Goal: Information Seeking & Learning: Learn about a topic

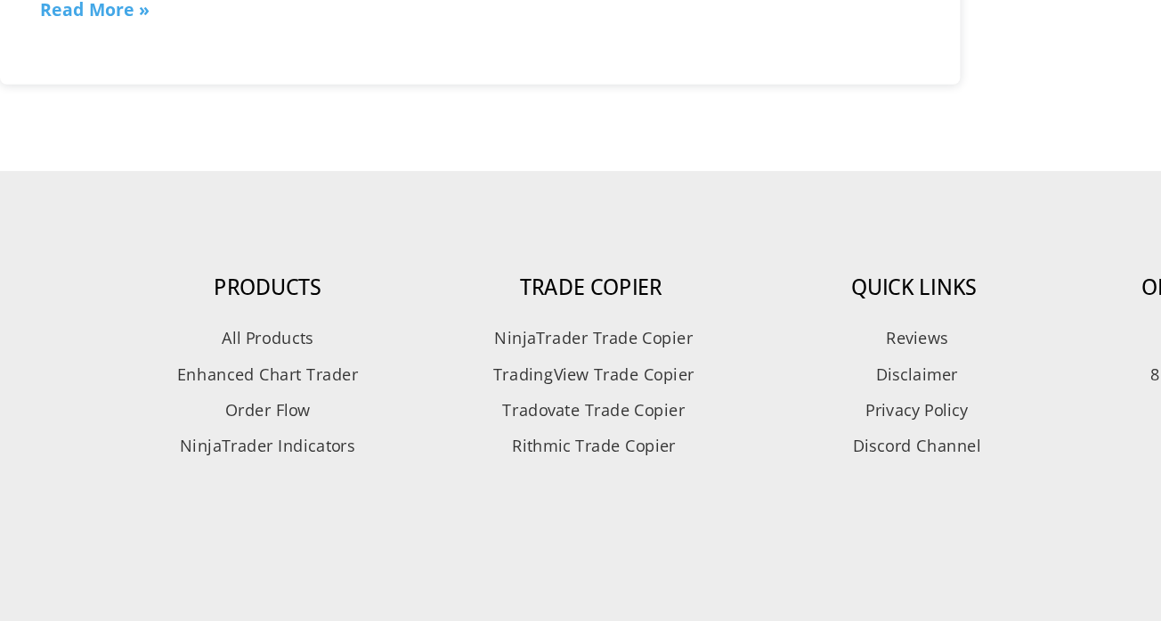
scroll to position [2536, 0]
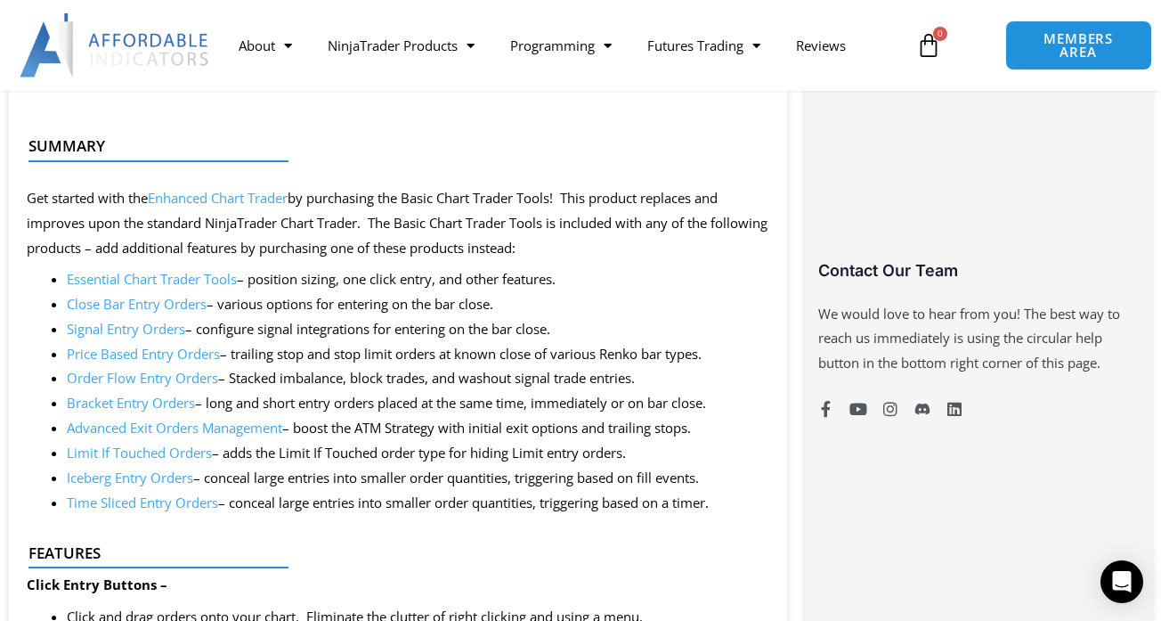
scroll to position [1263, 0]
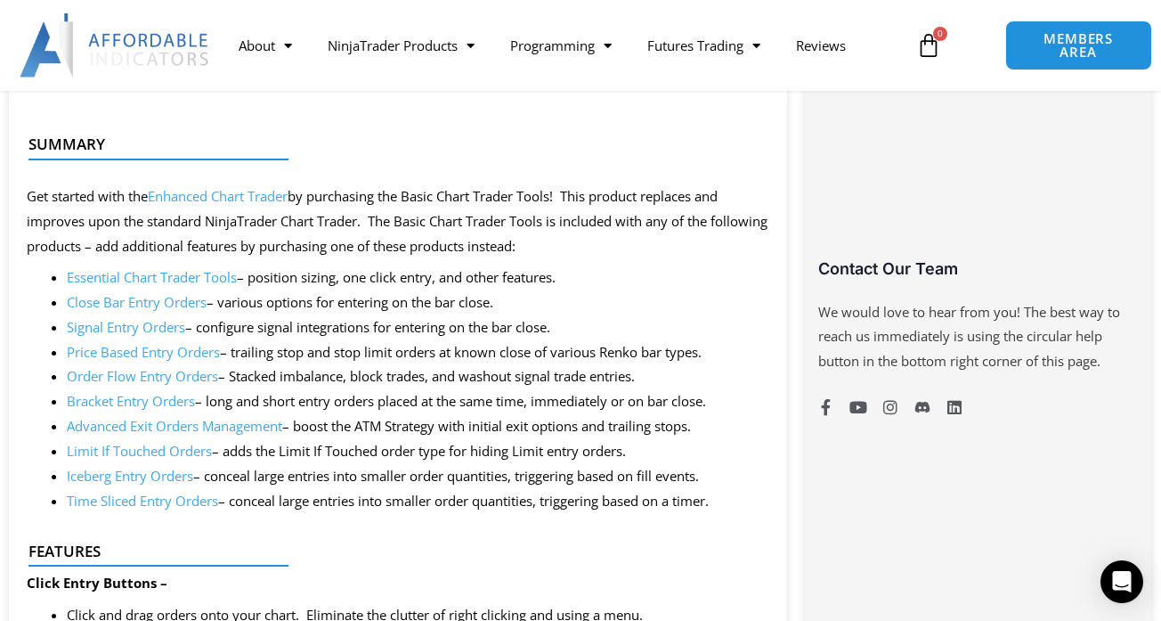
click at [158, 276] on link "Essential Chart Trader Tools" at bounding box center [152, 277] width 170 height 18
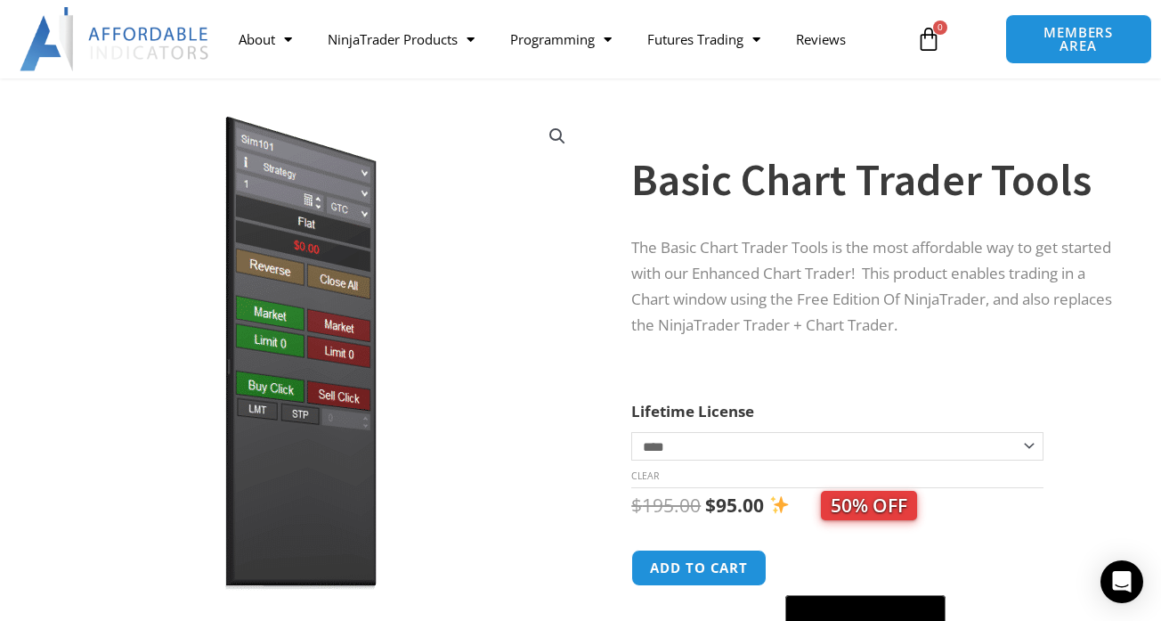
scroll to position [0, 0]
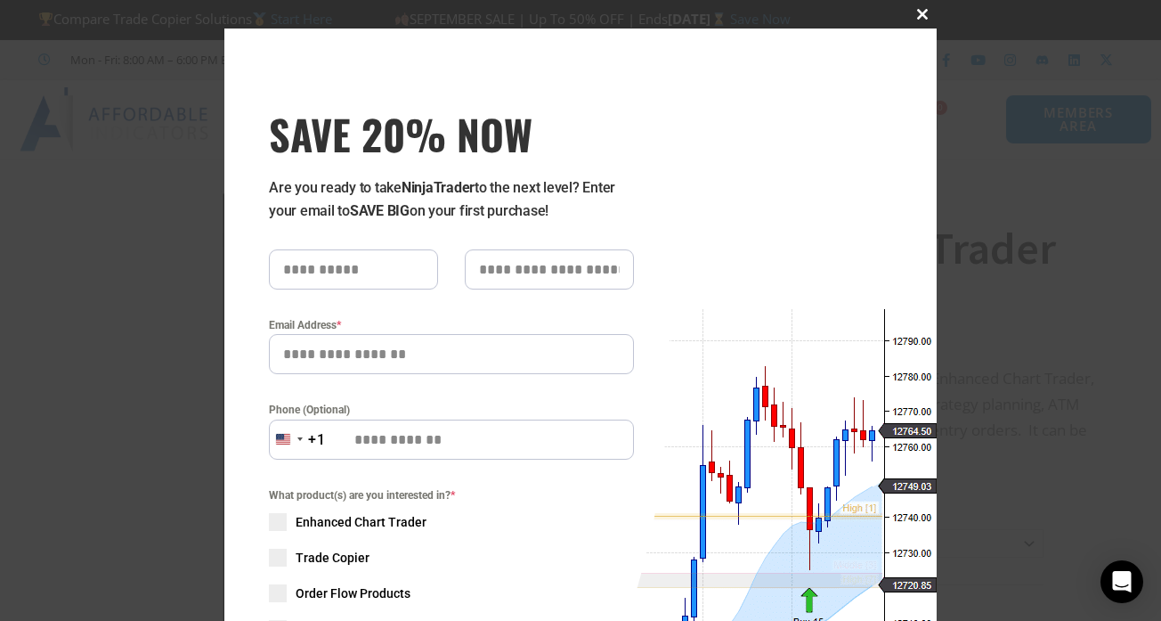
click at [923, 16] on span "SAVE 20% NOW popup" at bounding box center [922, 14] width 28 height 11
